Goal: Task Accomplishment & Management: Complete application form

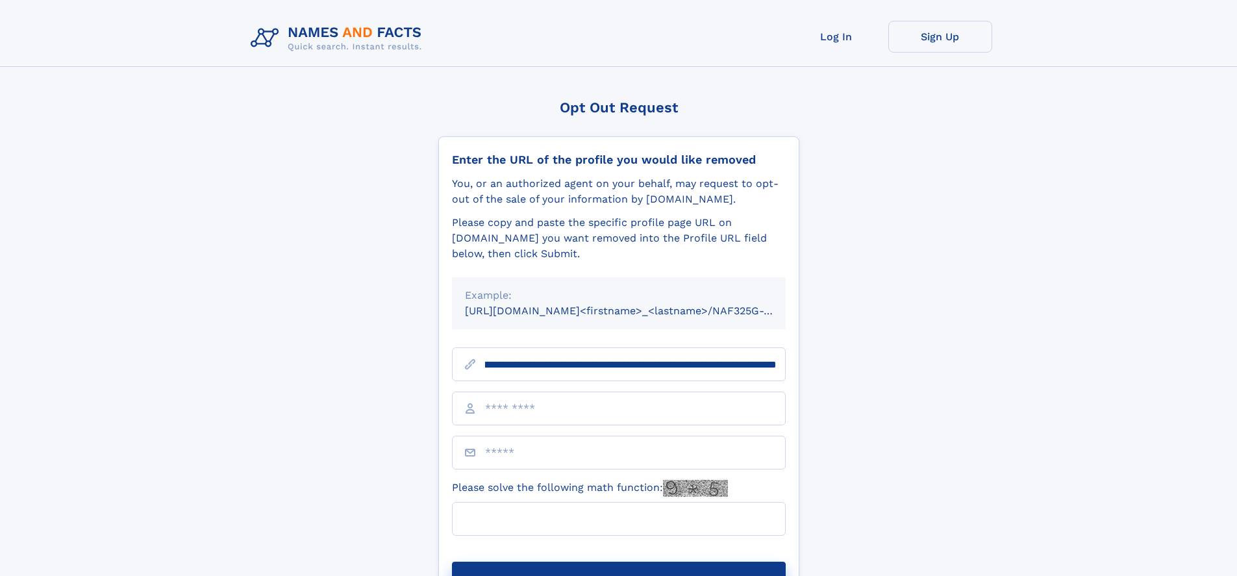
scroll to position [0, 197]
type input "**********"
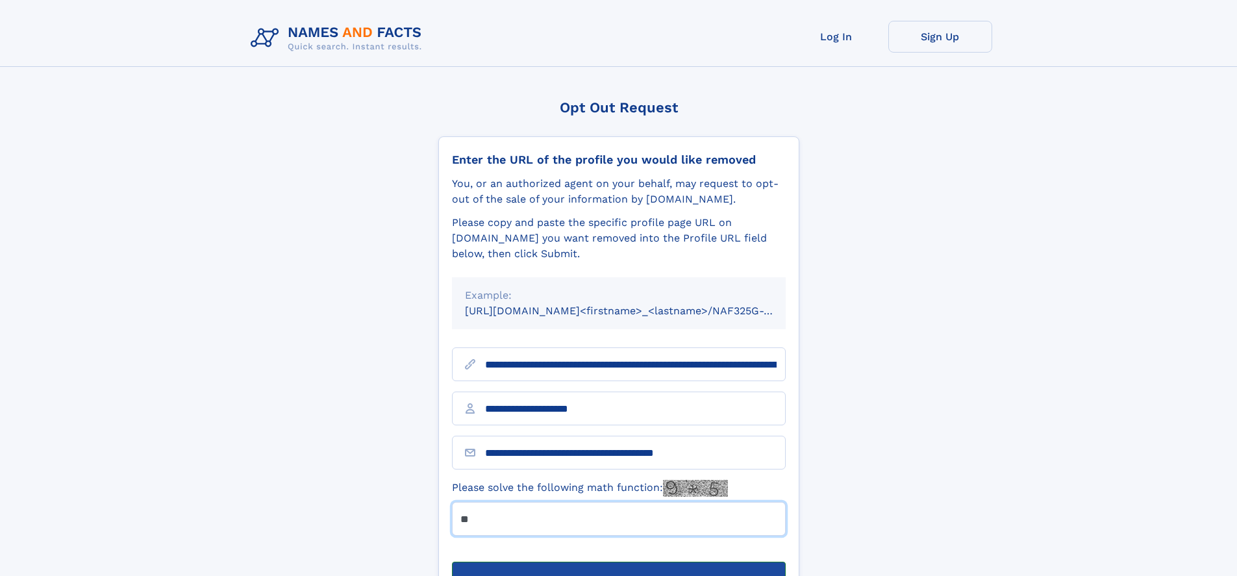
type input "**"
click at [618, 562] on button "Submit Opt Out Request" at bounding box center [619, 583] width 334 height 42
